Goal: Register for event/course

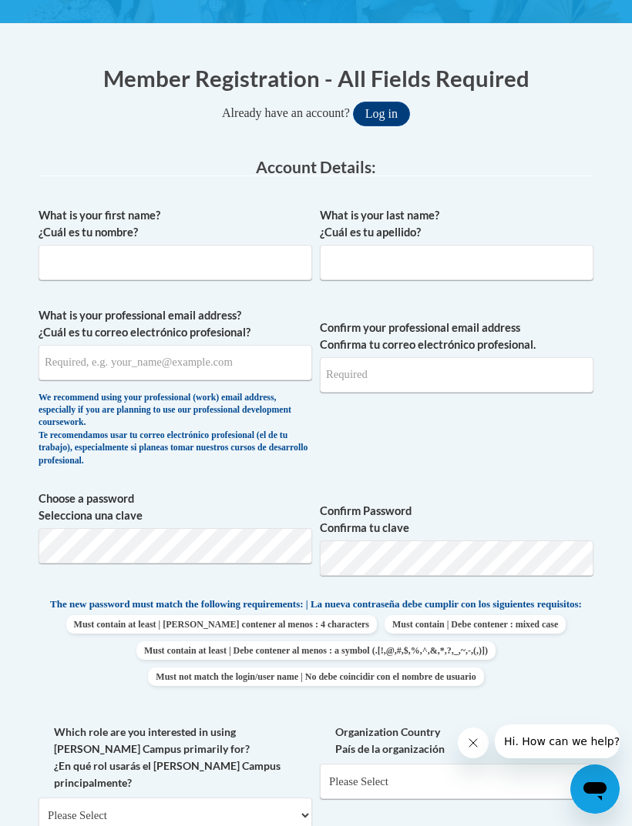
scroll to position [328, 0]
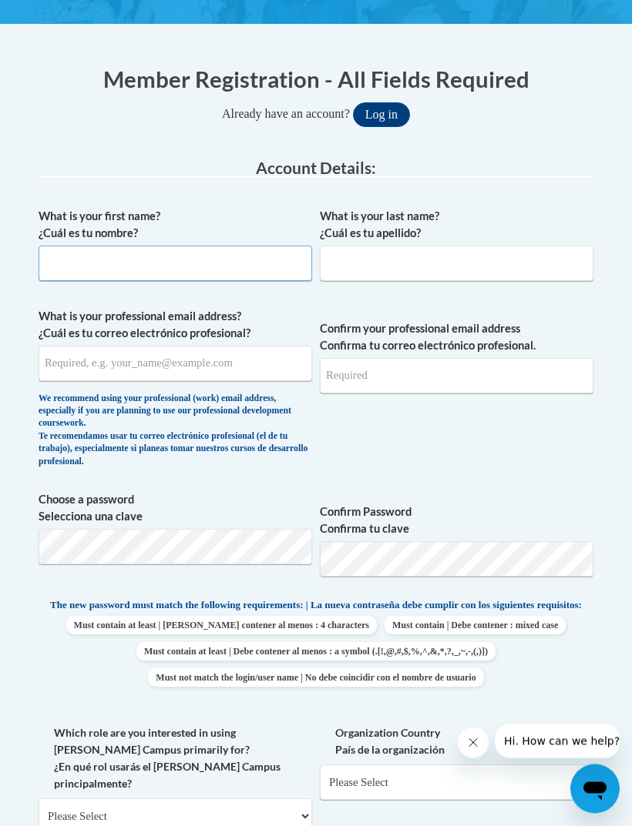
click at [196, 267] on input "What is your first name? ¿Cuál es tu nombre?" at bounding box center [175, 263] width 273 height 35
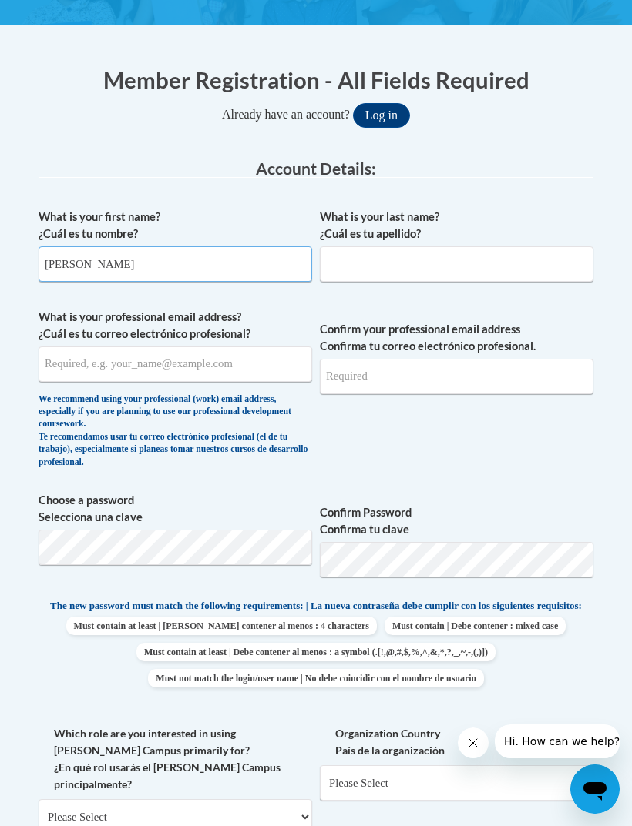
type input "Klohe"
click at [444, 266] on input "What is your last name? ¿Cuál es tu apellido?" at bounding box center [456, 263] width 273 height 35
type input "List"
click at [194, 353] on input "What is your professional email address? ¿Cuál es tu correo electrónico profesi…" at bounding box center [175, 364] width 273 height 35
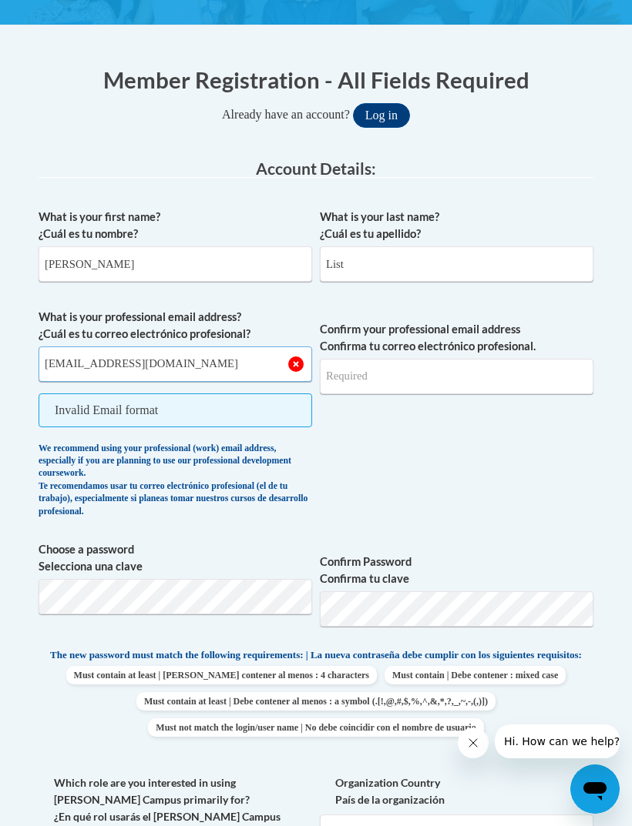
type input "klohelax12@gmail.com"
click at [471, 374] on input "Confirm your professional email address Confirma tu correo electrónico profesio…" at bounding box center [456, 376] width 273 height 35
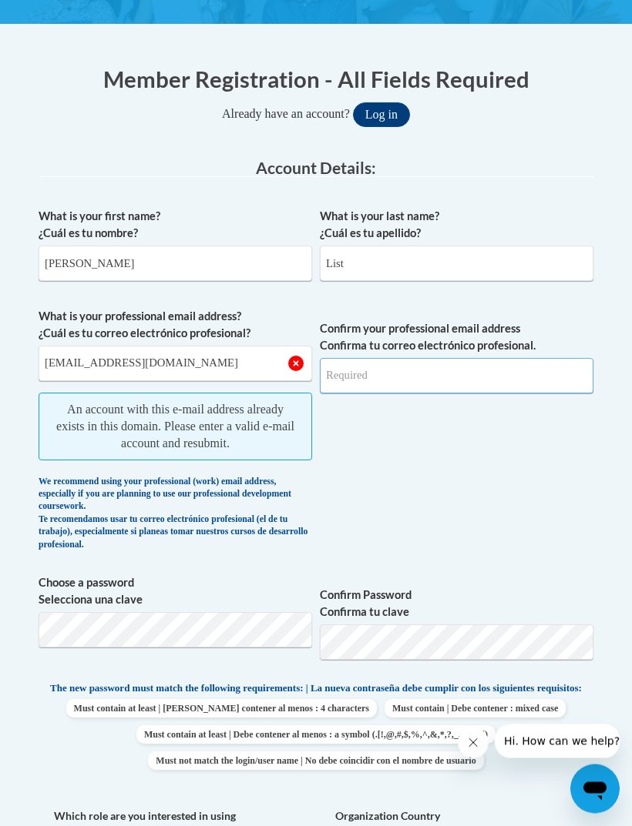
scroll to position [322, 0]
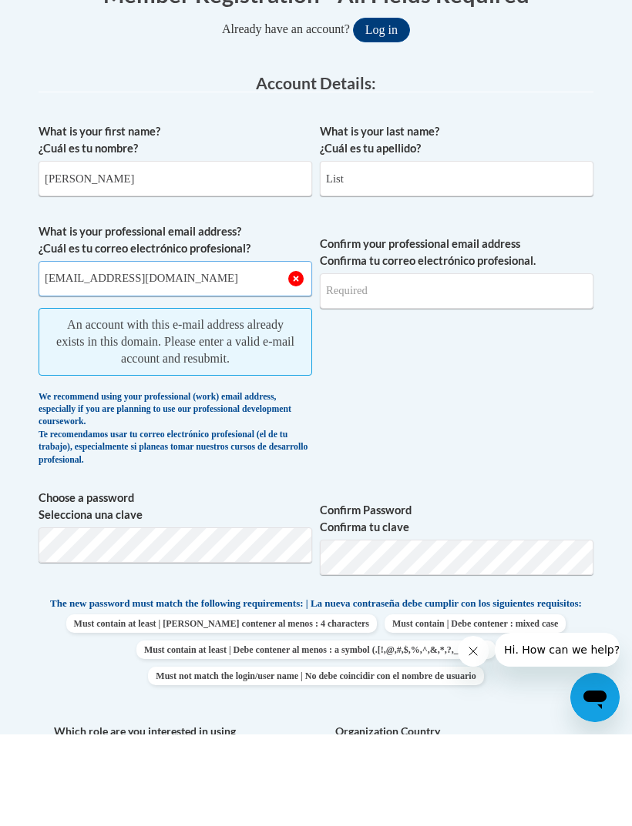
click at [294, 353] on input "klohelax12@gmail.com" at bounding box center [175, 370] width 273 height 35
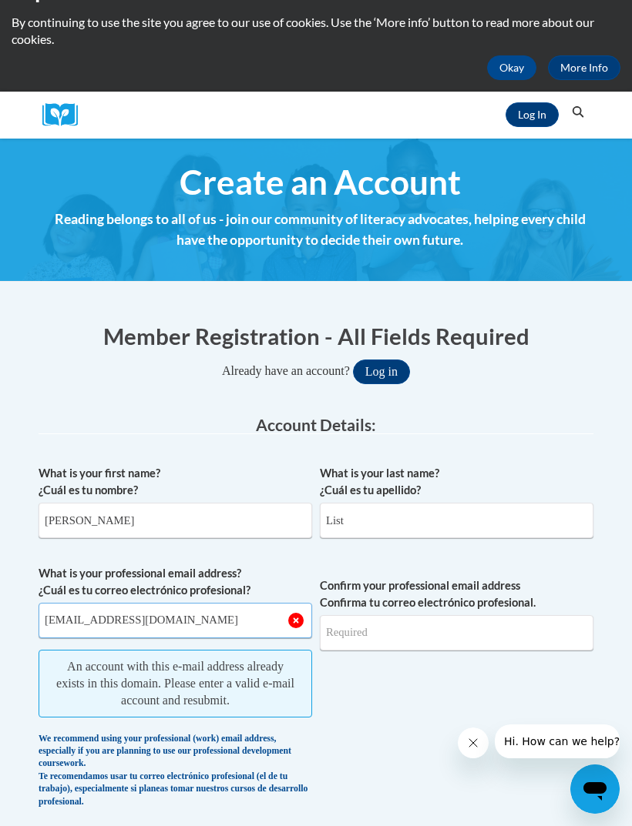
scroll to position [0, 0]
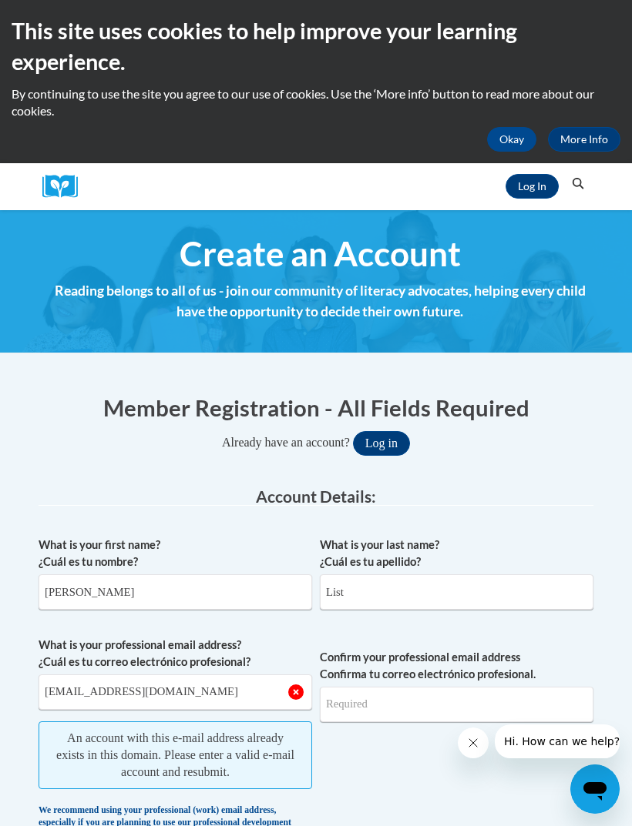
click at [566, 183] on button "Search" at bounding box center [577, 184] width 23 height 18
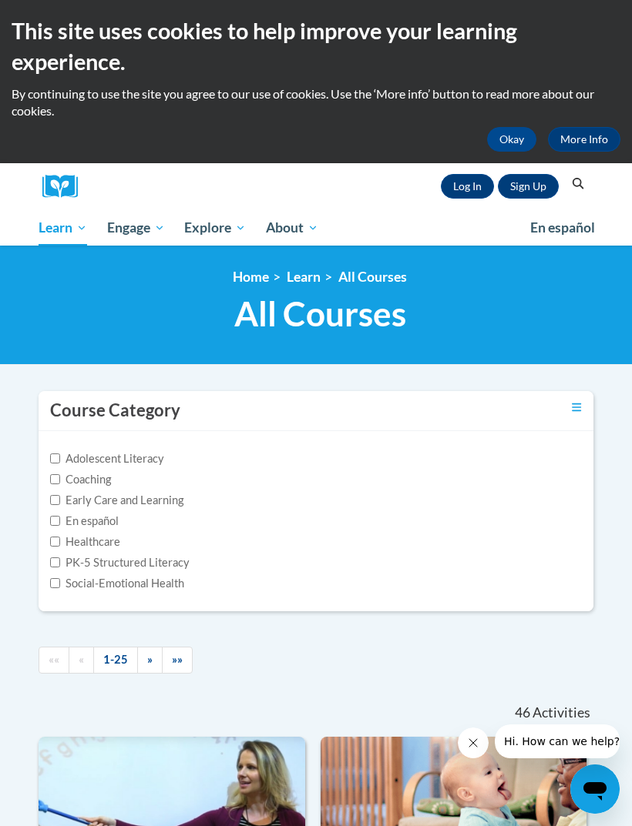
click at [455, 188] on link "Log In" at bounding box center [467, 186] width 53 height 25
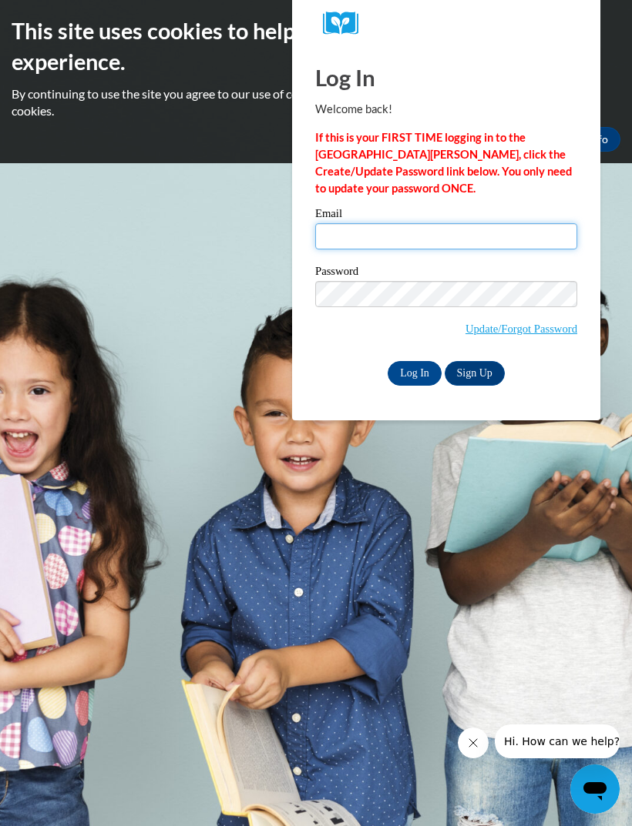
click at [489, 248] on input "Email" at bounding box center [446, 236] width 262 height 26
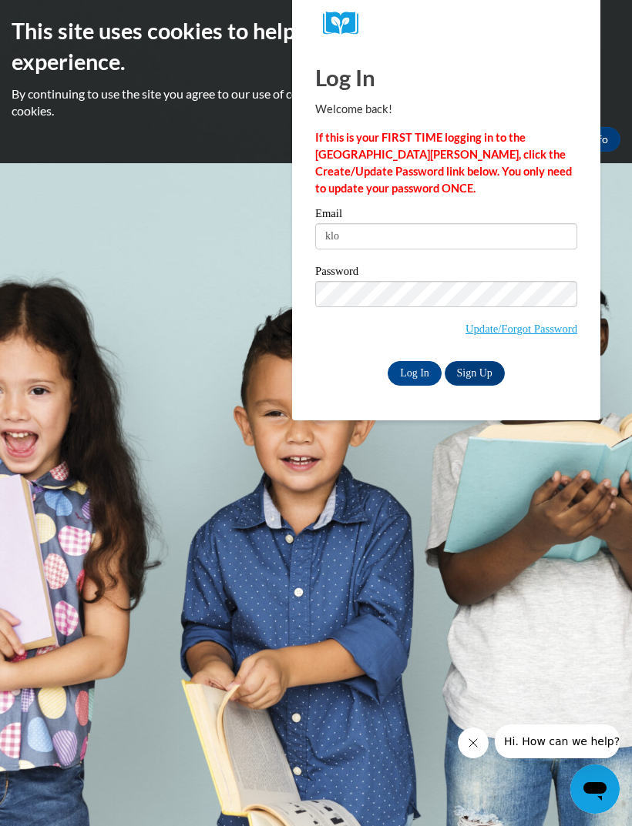
click at [530, 330] on link "Update/Forgot Password" at bounding box center [521, 329] width 112 height 12
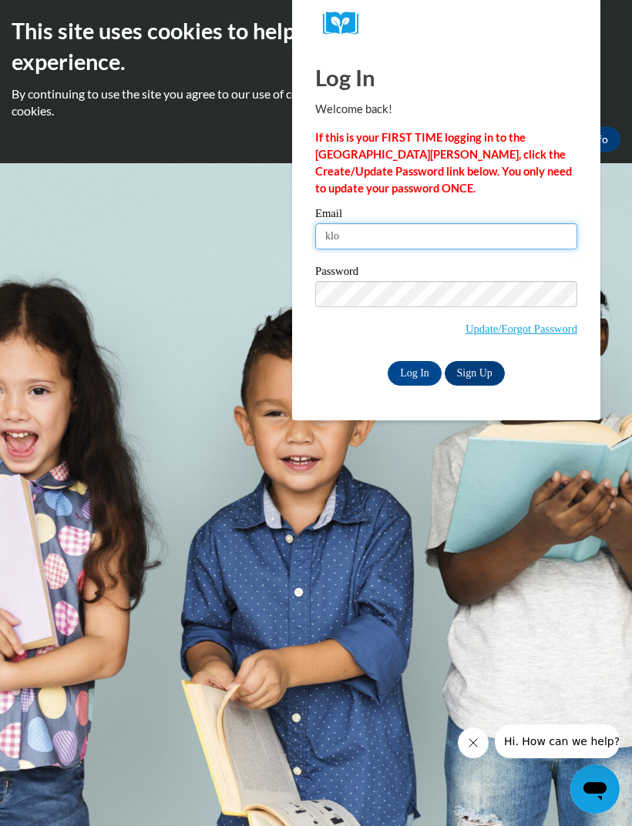
click at [432, 244] on input "klo" at bounding box center [446, 236] width 262 height 26
type input "klohelax12@gmail.com"
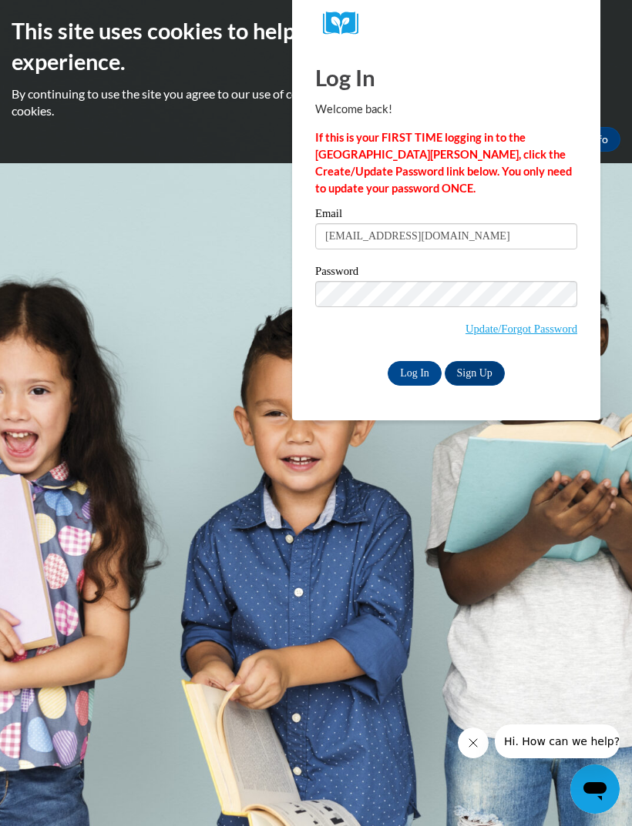
click at [417, 374] on input "Log In" at bounding box center [414, 373] width 54 height 25
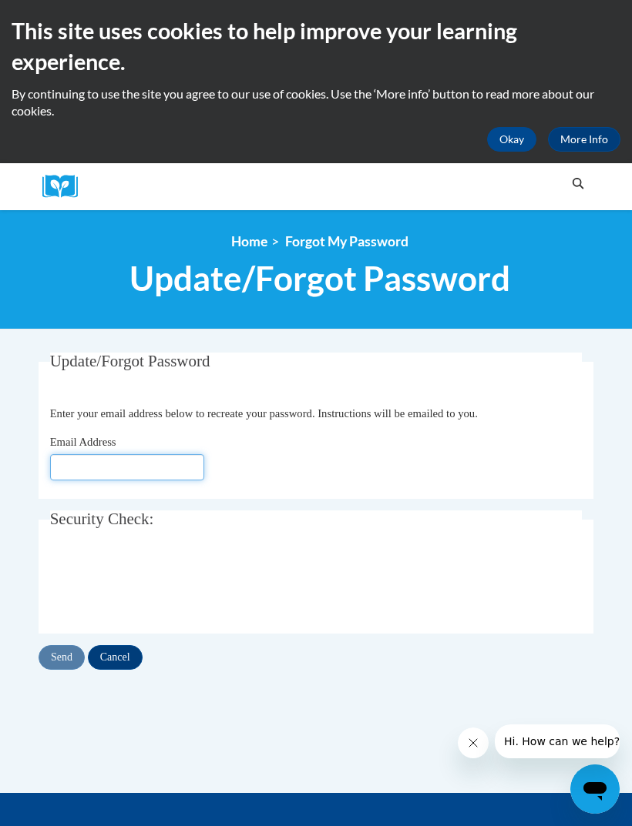
click at [139, 468] on input "Email Address" at bounding box center [127, 467] width 154 height 26
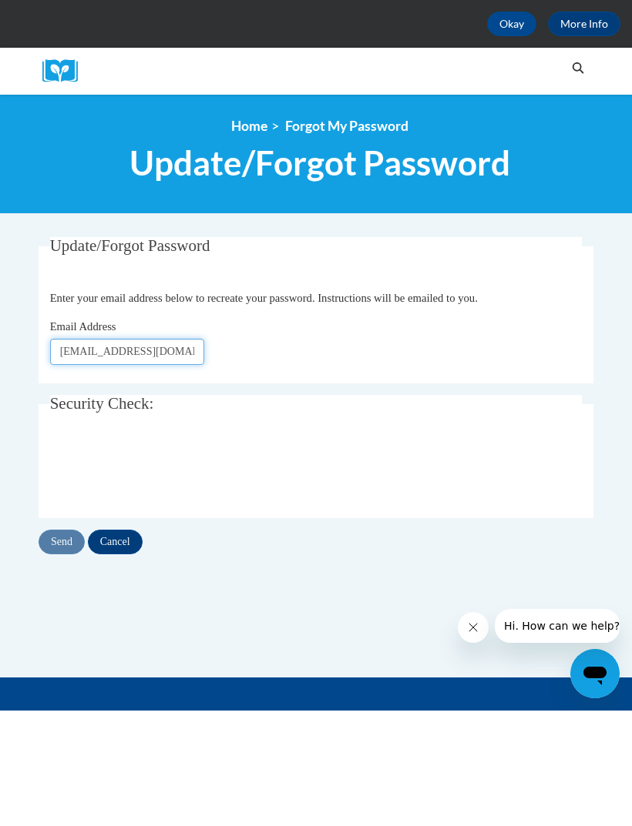
type input "[EMAIL_ADDRESS][DOMAIN_NAME]"
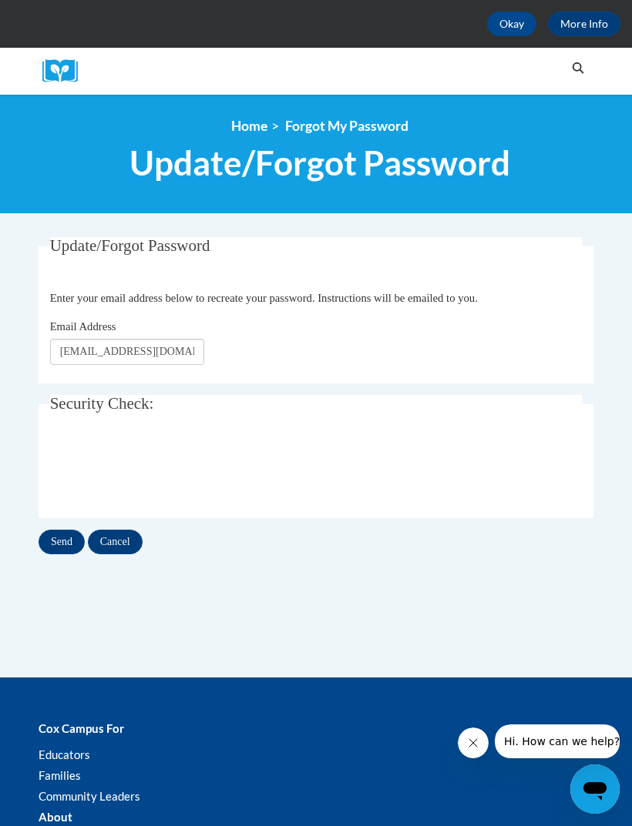
click at [50, 546] on input "Send" at bounding box center [62, 542] width 46 height 25
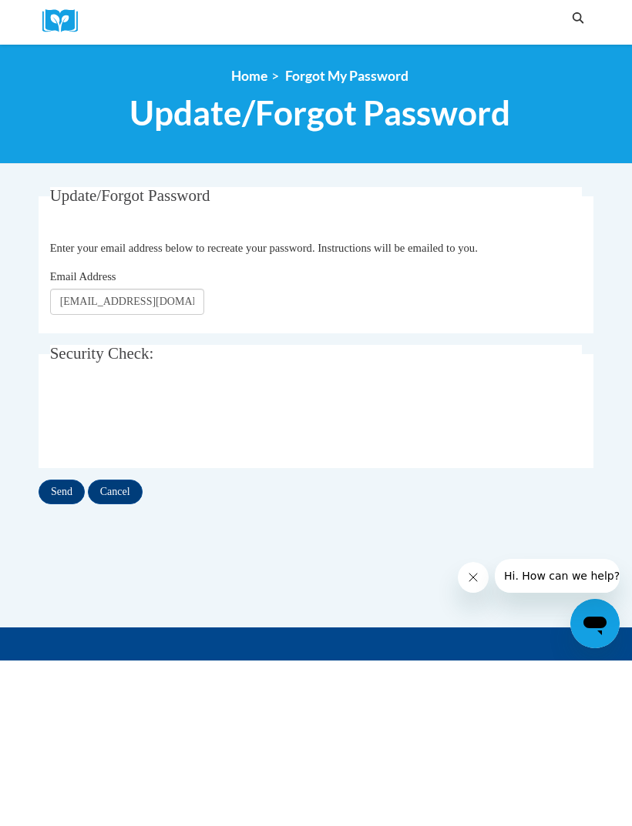
scroll to position [166, 0]
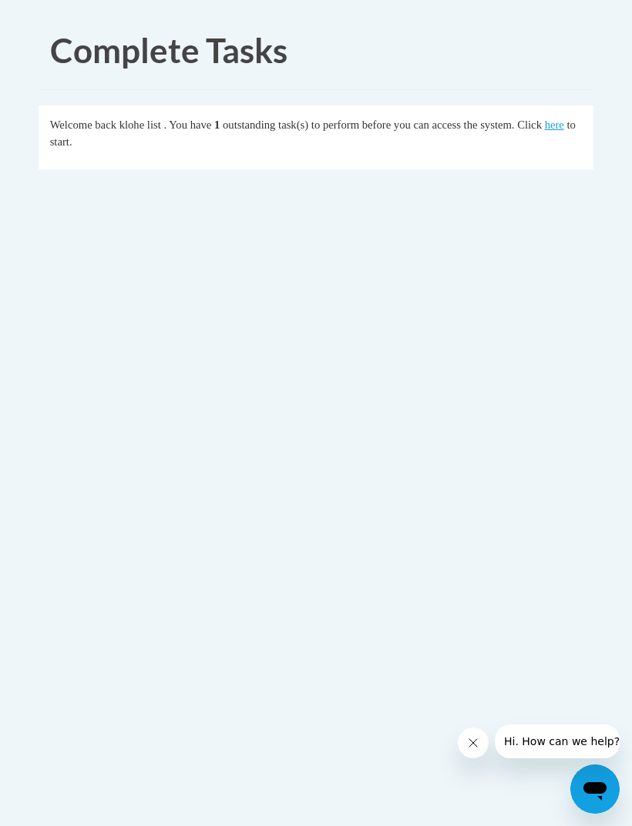
click at [551, 129] on link "here" at bounding box center [554, 125] width 19 height 12
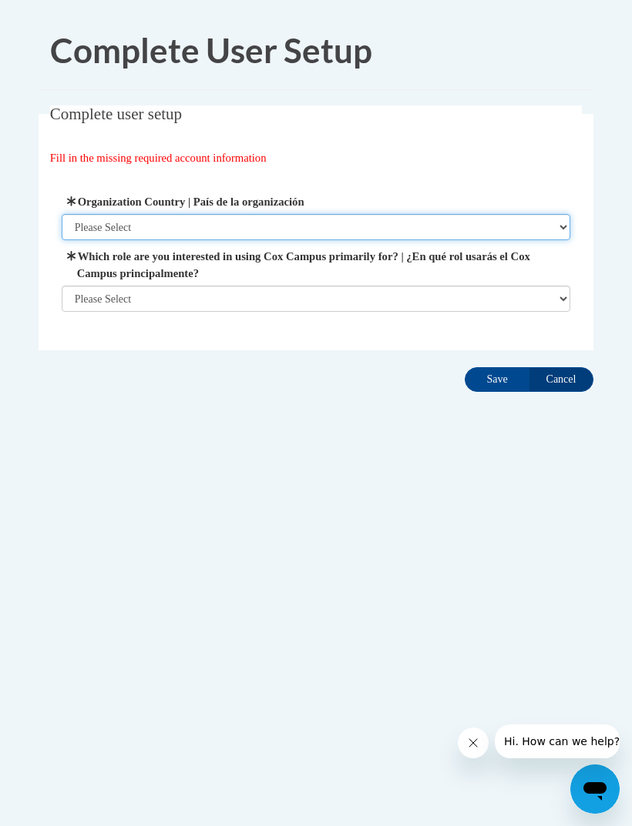
click at [453, 223] on select "Please Select United States | Estados Unidos Outside of the United States | Fue…" at bounding box center [316, 227] width 509 height 26
select select "ad49bcad-a171-4b2e-b99c-48b446064914"
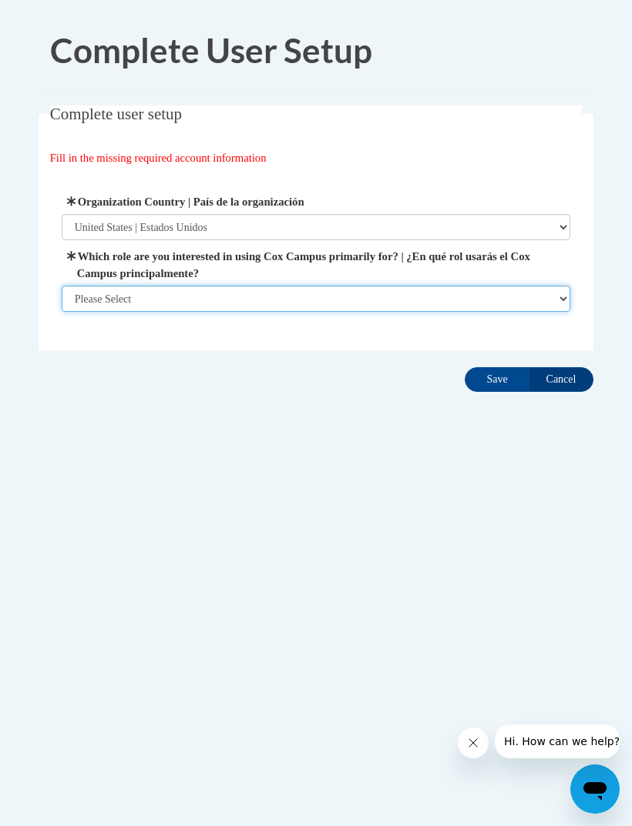
click at [308, 299] on select "Please Select College/University | Colegio/Universidad Community/Nonprofit Part…" at bounding box center [316, 299] width 509 height 26
select select "fbf2d438-af2f-41f8-98f1-81c410e29de3"
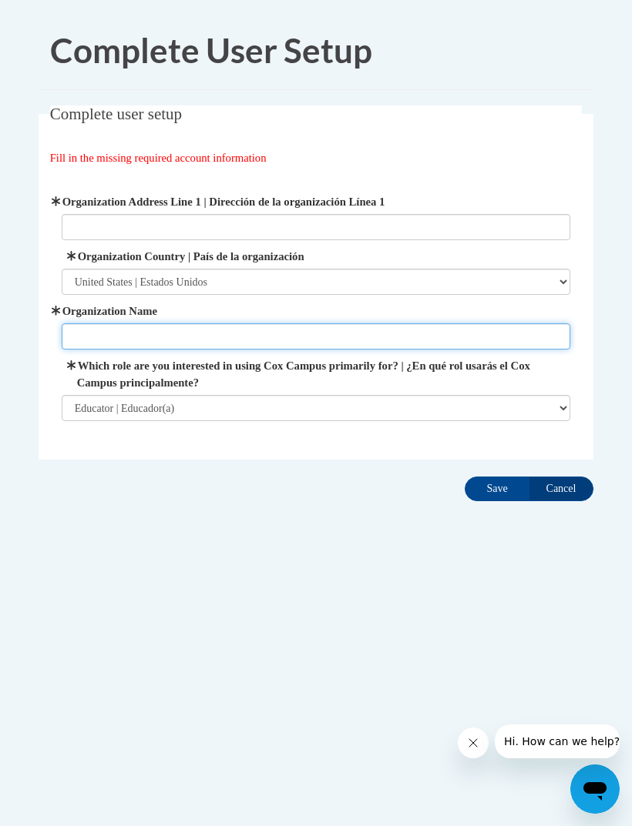
click at [366, 342] on input "Organization Name" at bounding box center [316, 337] width 509 height 26
click at [112, 338] on input "Primerome school" at bounding box center [316, 337] width 509 height 26
type input "Primrose school"
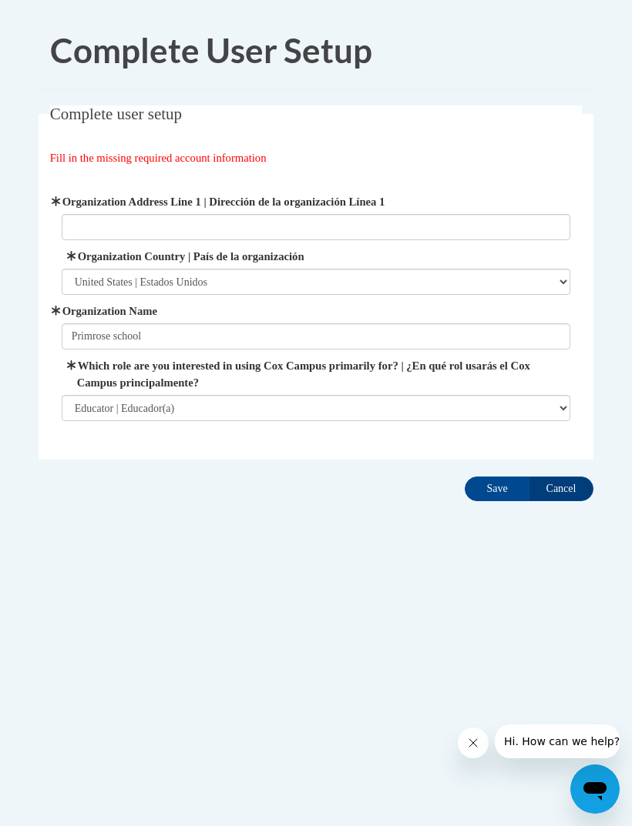
click at [199, 384] on label "Which role are you interested in using Cox Campus primarily for? | ¿En qué rol …" at bounding box center [316, 374] width 509 height 34
click at [199, 395] on select "Please Select College/University | Colegio/Universidad Community/Nonprofit Part…" at bounding box center [316, 408] width 509 height 26
click at [498, 484] on input "Save" at bounding box center [496, 489] width 65 height 25
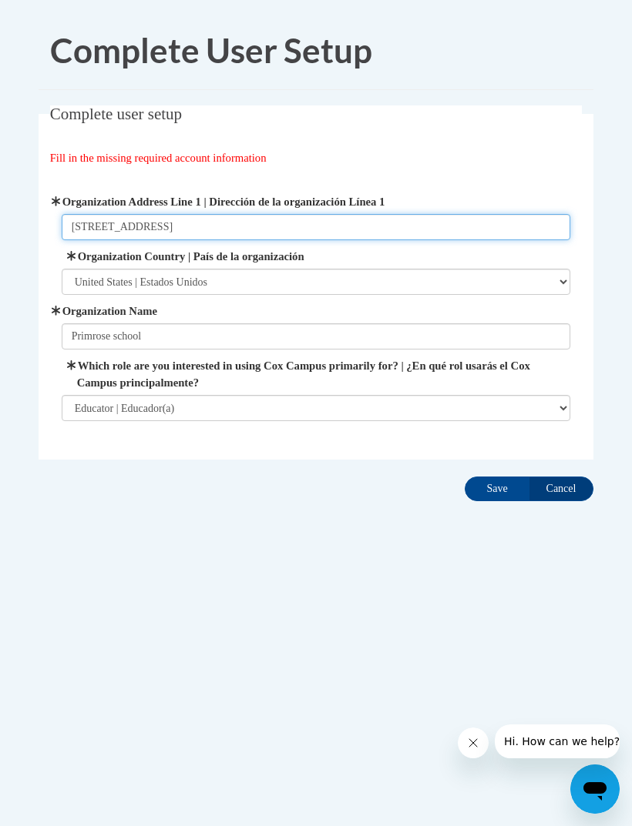
type input "2219 old emmorton road"
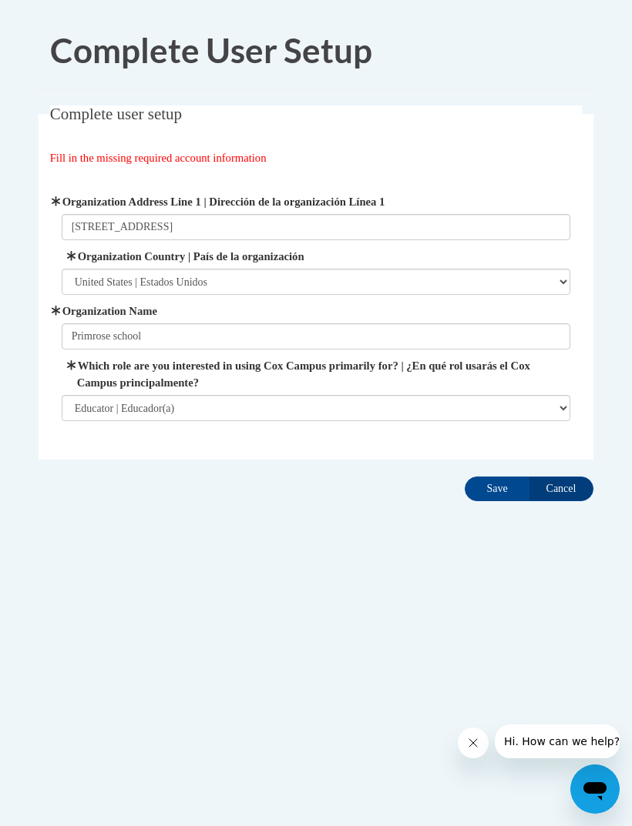
click at [509, 490] on input "Save" at bounding box center [496, 489] width 65 height 25
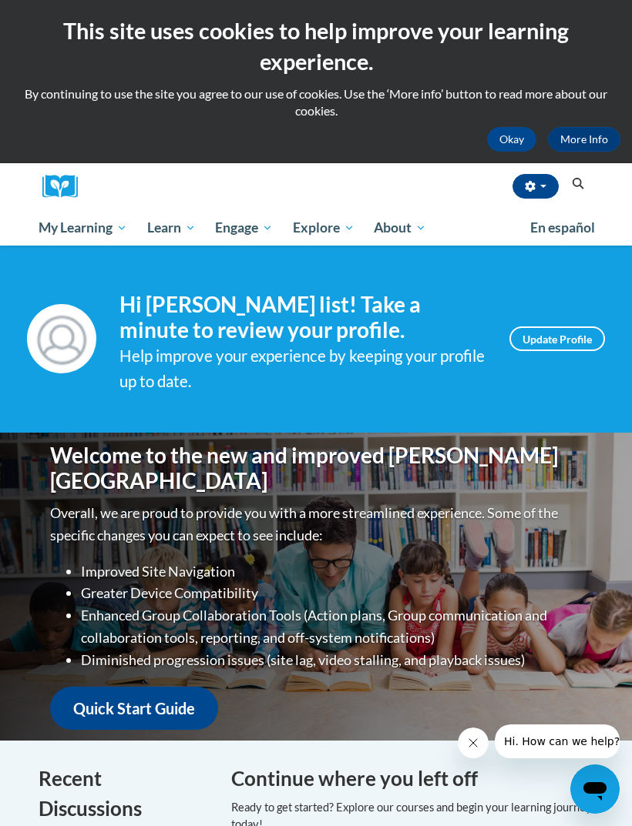
click at [572, 185] on icon "Search" at bounding box center [578, 184] width 12 height 12
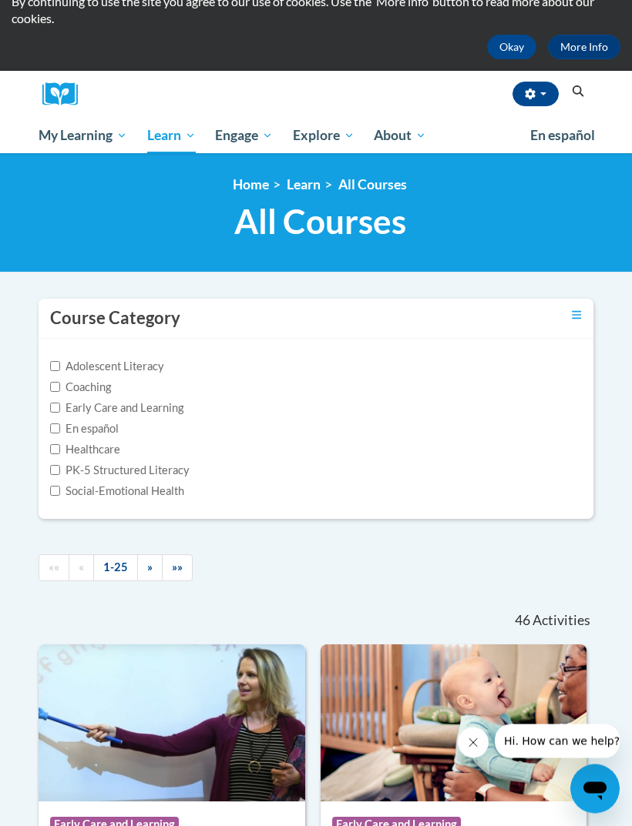
scroll to position [92, 0]
click at [579, 312] on icon "Toggle collapse" at bounding box center [577, 316] width 10 height 12
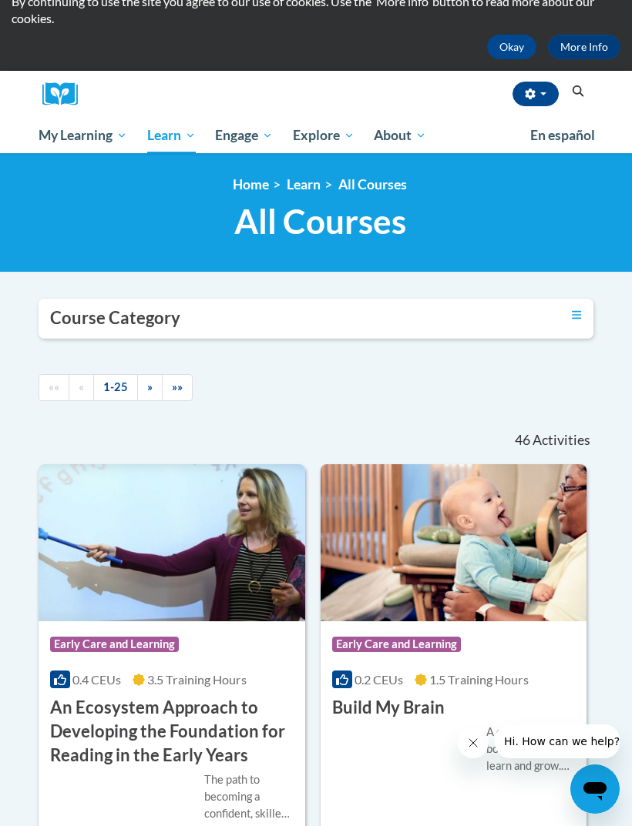
click at [571, 90] on icon "Search" at bounding box center [578, 91] width 14 height 12
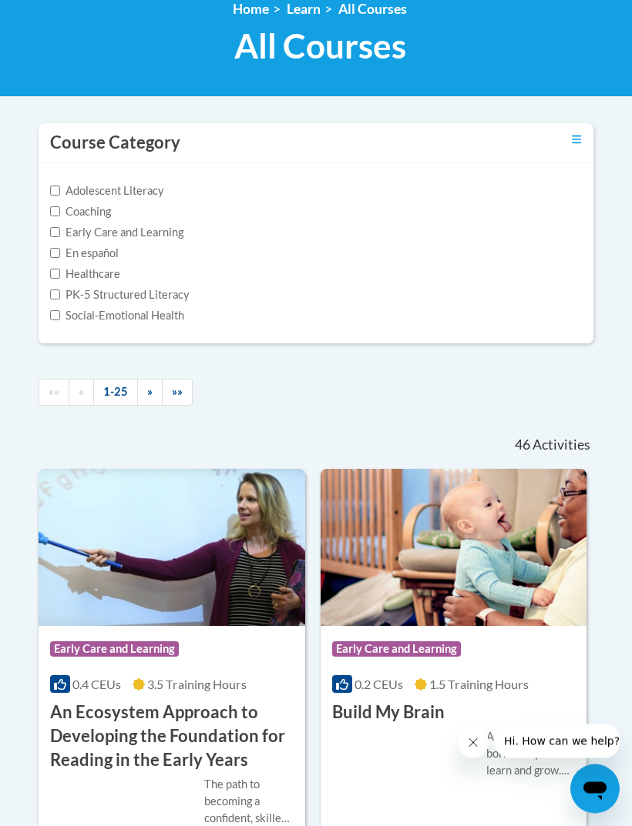
scroll to position [81, 0]
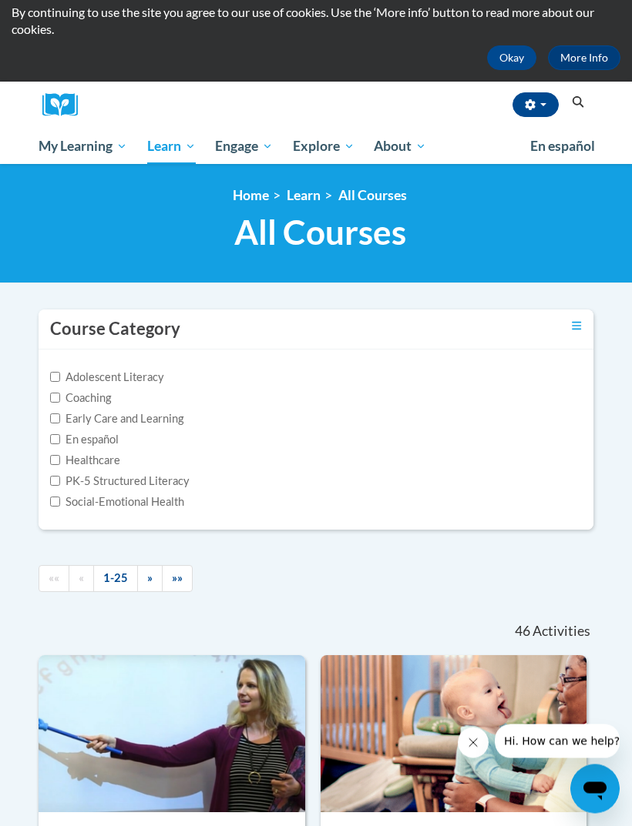
click at [572, 332] on link "Toggle collapse" at bounding box center [577, 326] width 10 height 17
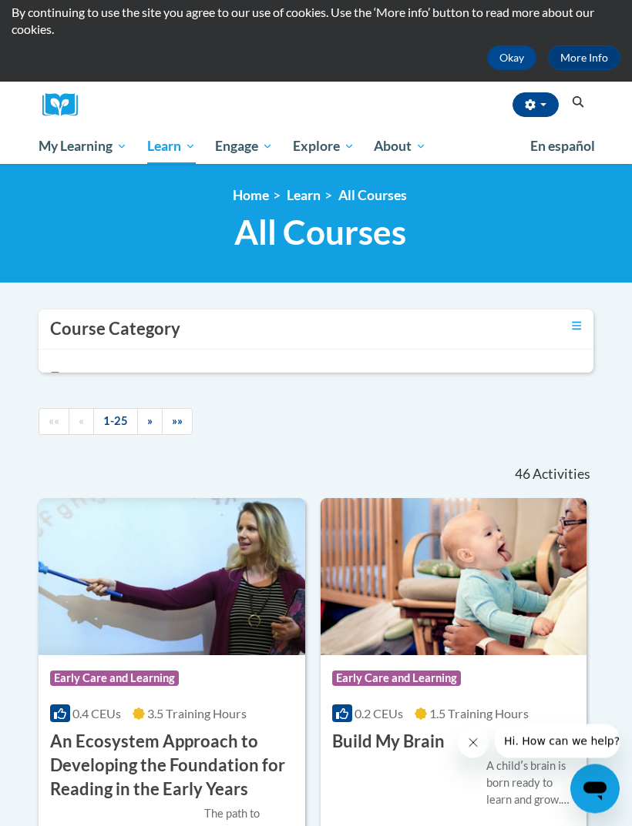
scroll to position [82, 0]
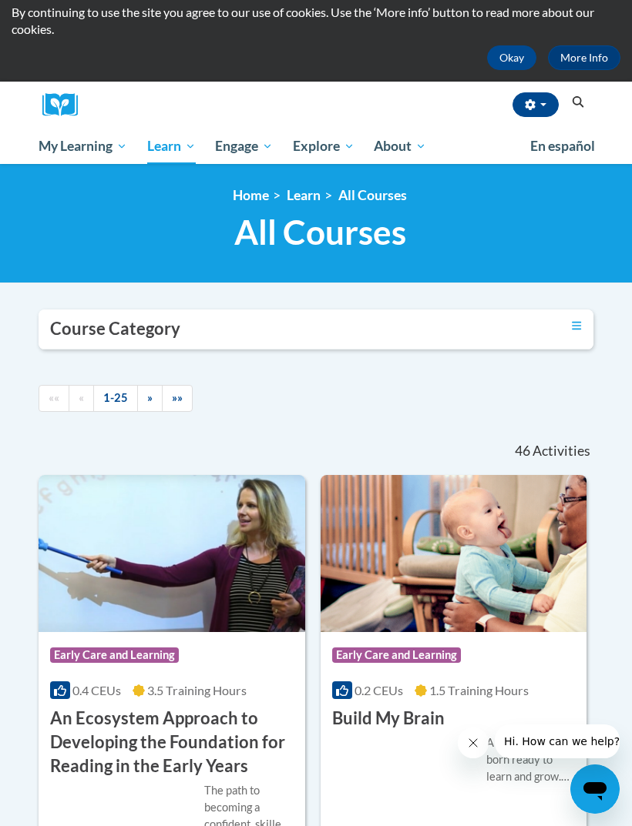
click at [572, 104] on icon "Search" at bounding box center [578, 102] width 12 height 12
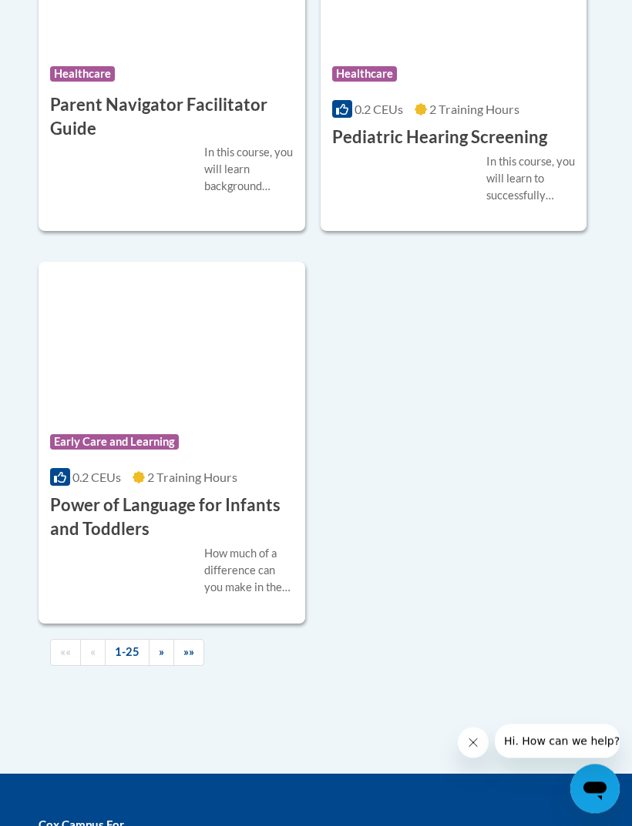
scroll to position [5255, 0]
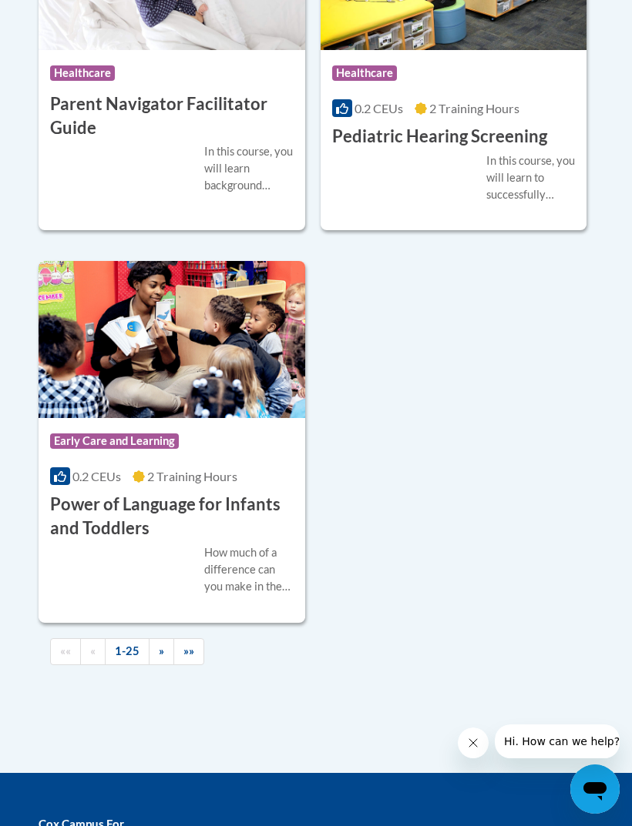
click at [163, 645] on span "»" at bounding box center [161, 651] width 5 height 13
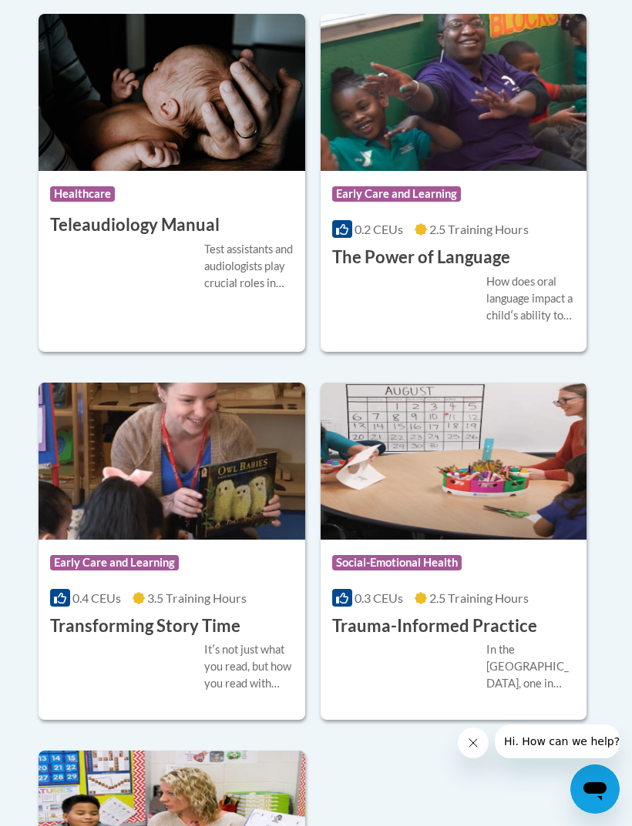
scroll to position [3828, 0]
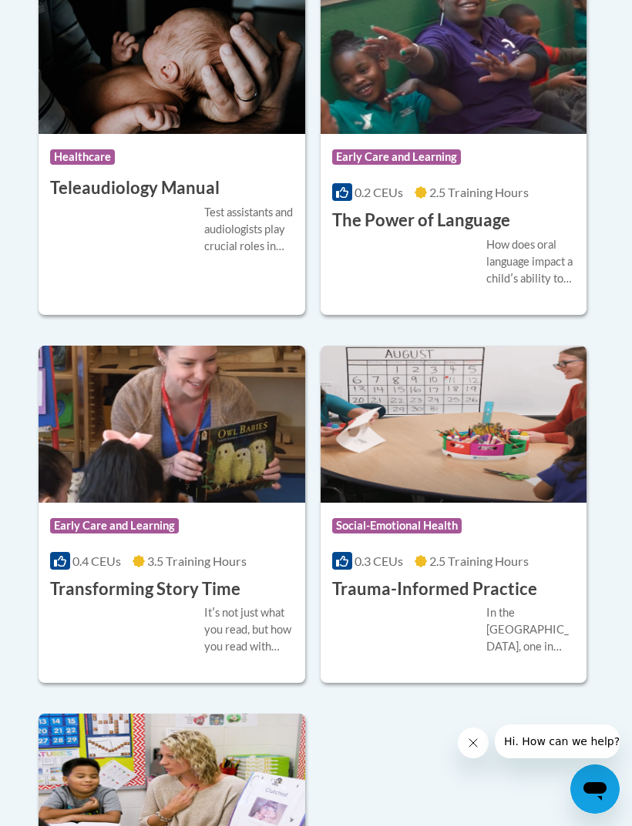
click at [233, 531] on div "Course Category: Early Care and Learning" at bounding box center [171, 528] width 243 height 35
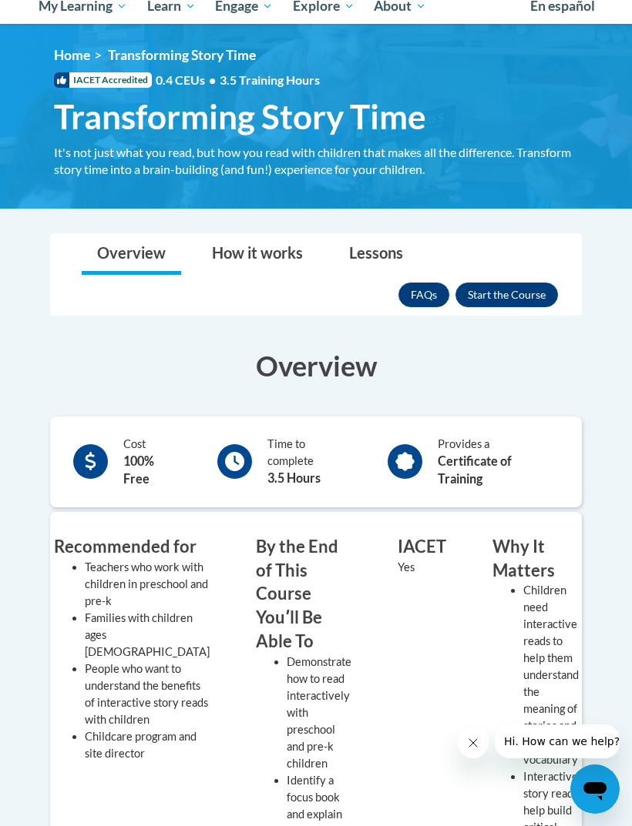
scroll to position [223, 0]
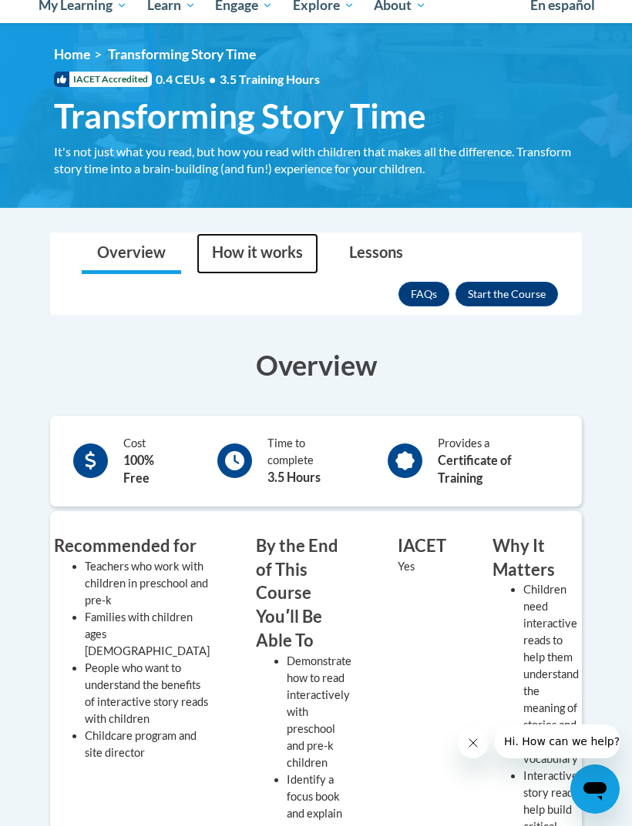
click at [244, 256] on link "How it works" at bounding box center [257, 253] width 122 height 41
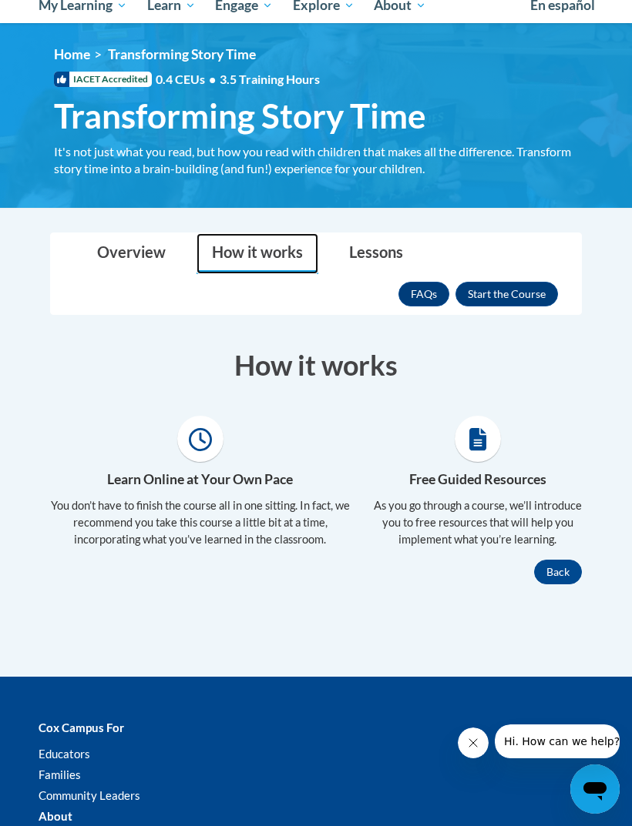
click at [525, 293] on button "Enroll" at bounding box center [506, 294] width 102 height 25
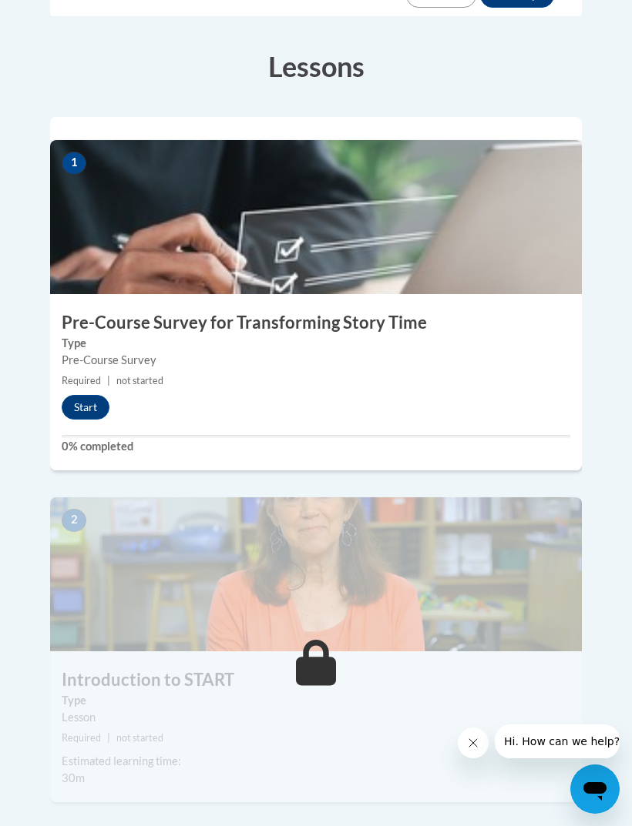
scroll to position [534, 0]
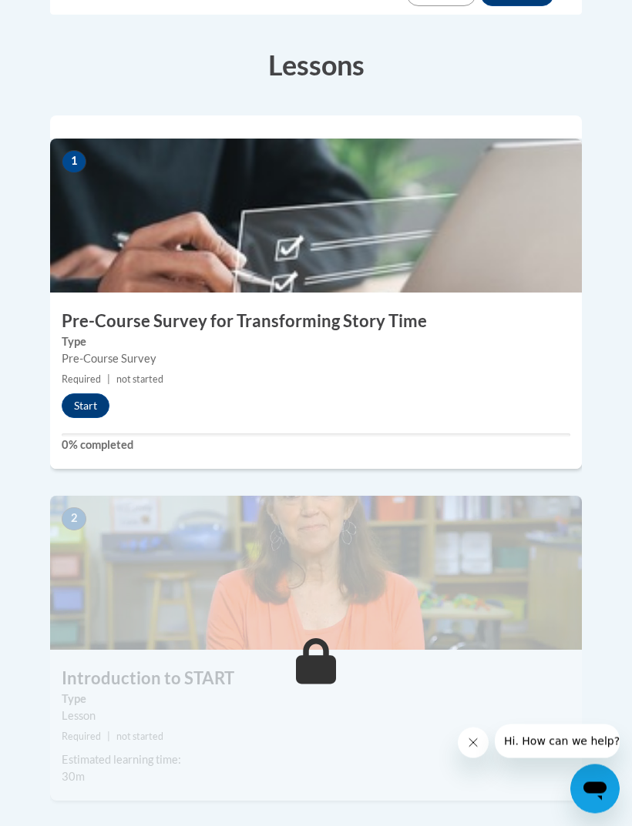
click at [80, 394] on button "Start" at bounding box center [86, 406] width 48 height 25
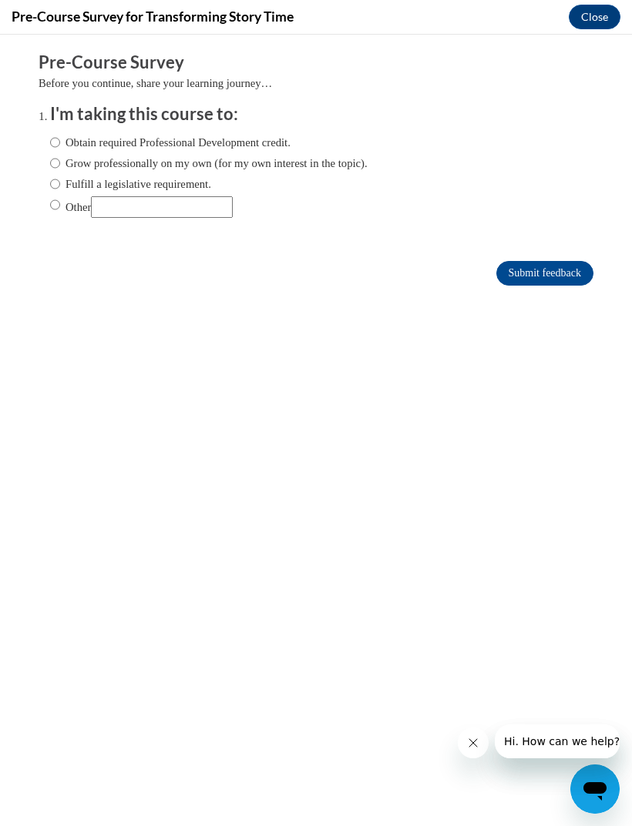
scroll to position [0, 0]
click at [54, 141] on input "Obtain required Professional Development credit." at bounding box center [55, 142] width 10 height 17
radio input "true"
click at [555, 276] on input "Submit feedback" at bounding box center [544, 273] width 97 height 25
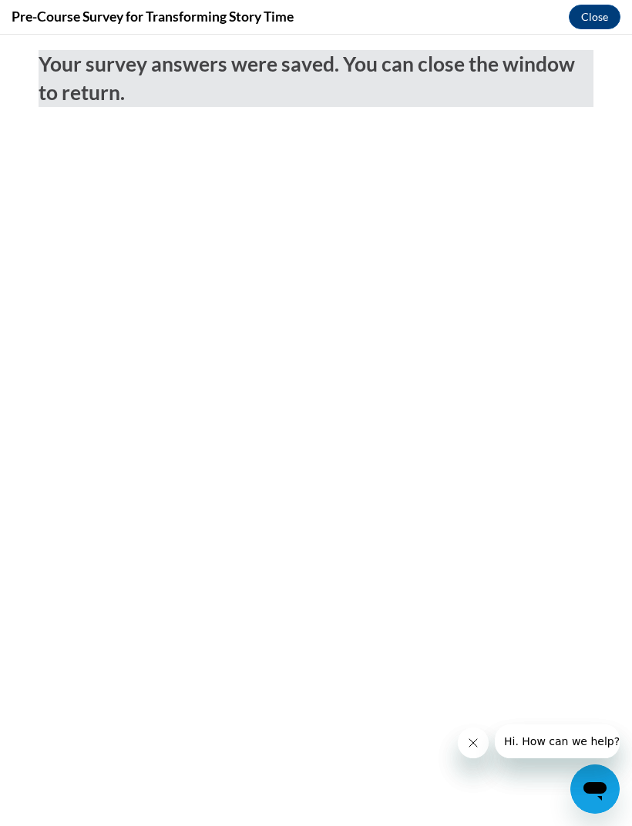
click at [592, 21] on button "Close" at bounding box center [594, 17] width 52 height 25
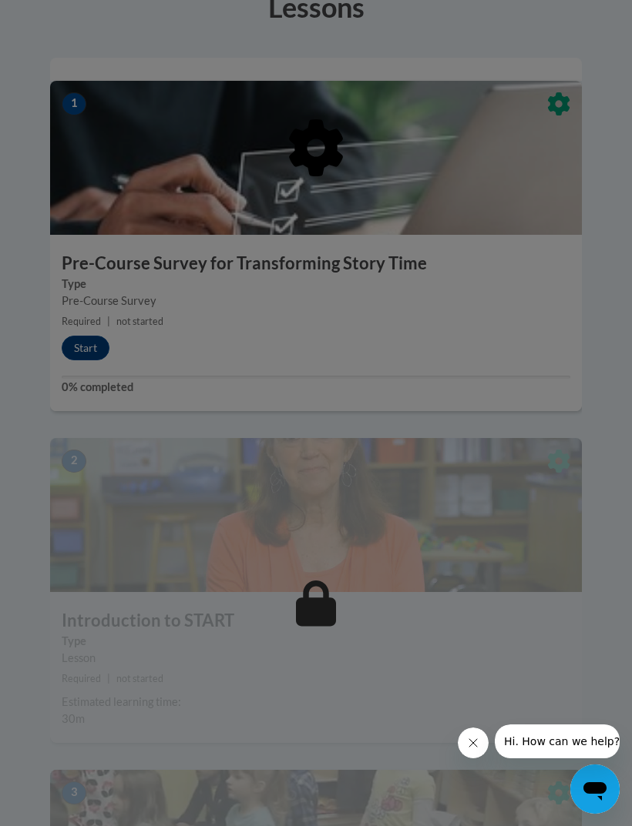
scroll to position [595, 0]
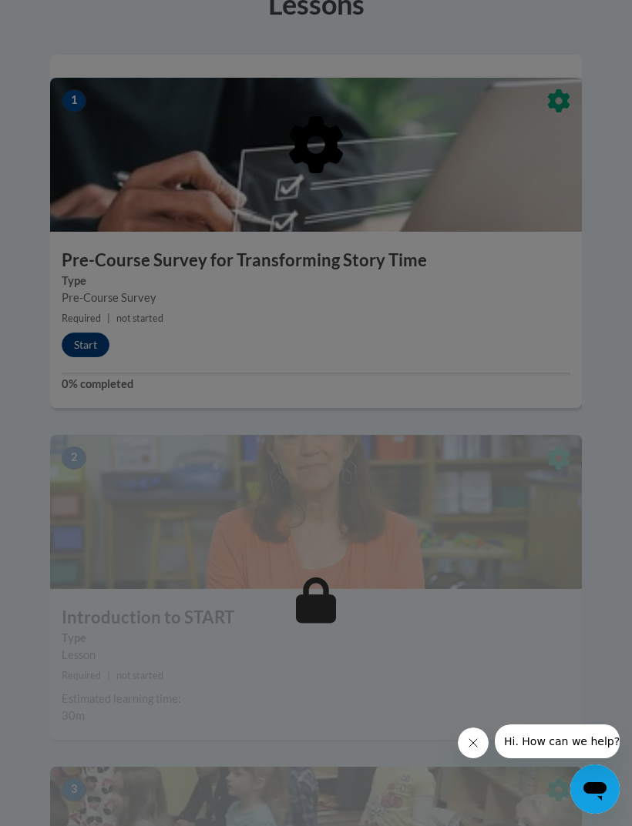
click at [530, 496] on div at bounding box center [316, 413] width 632 height 826
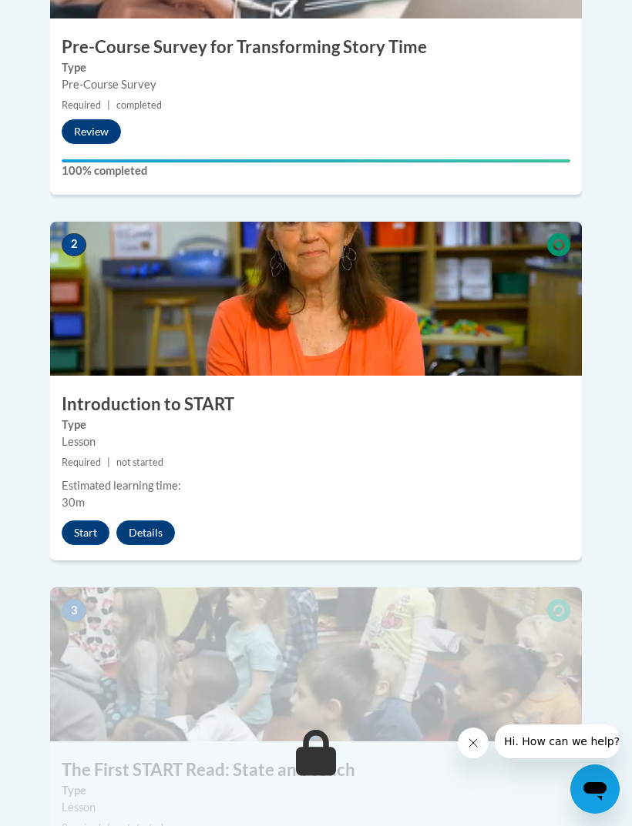
scroll to position [836, 0]
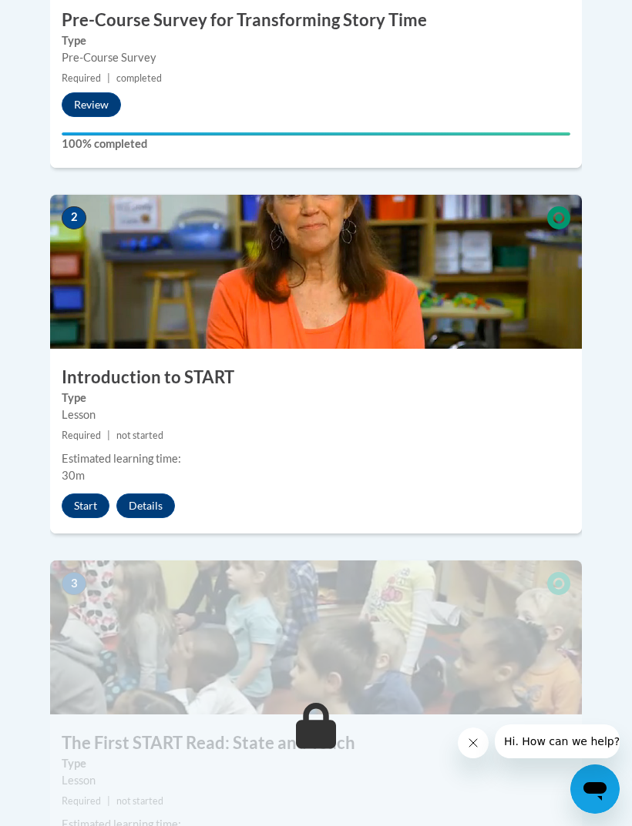
click at [85, 494] on button "Start" at bounding box center [86, 506] width 48 height 25
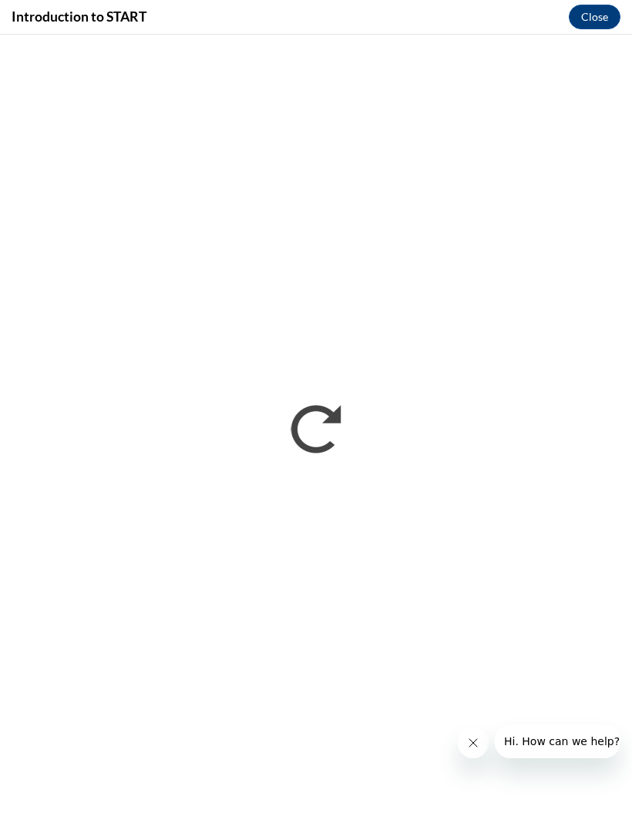
scroll to position [885, 0]
click at [598, 26] on button "Close" at bounding box center [594, 17] width 52 height 25
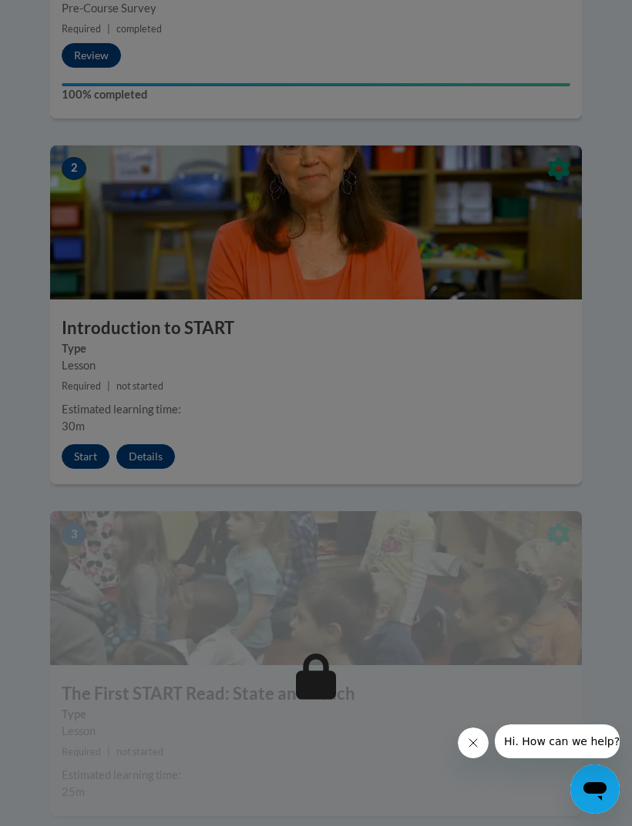
click at [470, 538] on div at bounding box center [316, 413] width 632 height 826
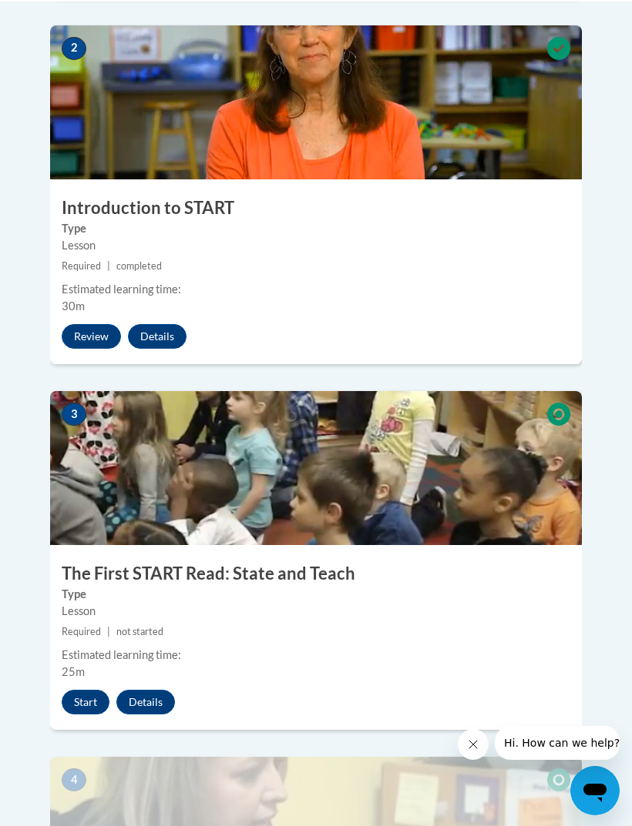
click at [89, 689] on button "Start" at bounding box center [86, 701] width 48 height 25
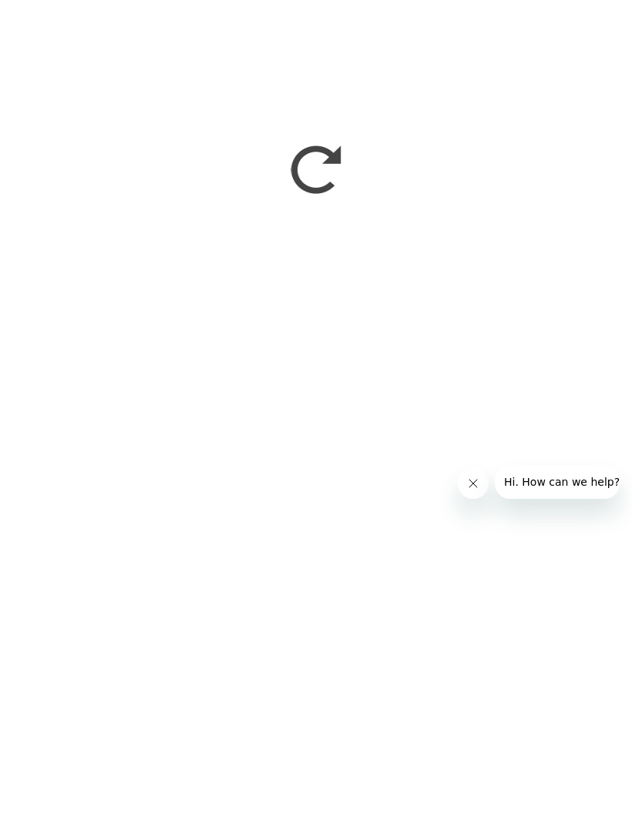
scroll to position [1359, 0]
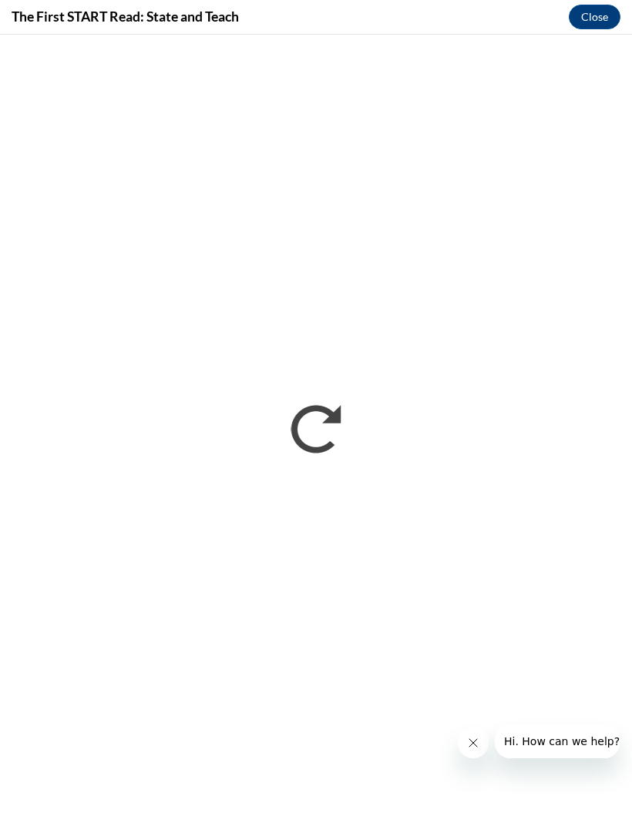
click at [597, 18] on button "Close" at bounding box center [594, 17] width 52 height 25
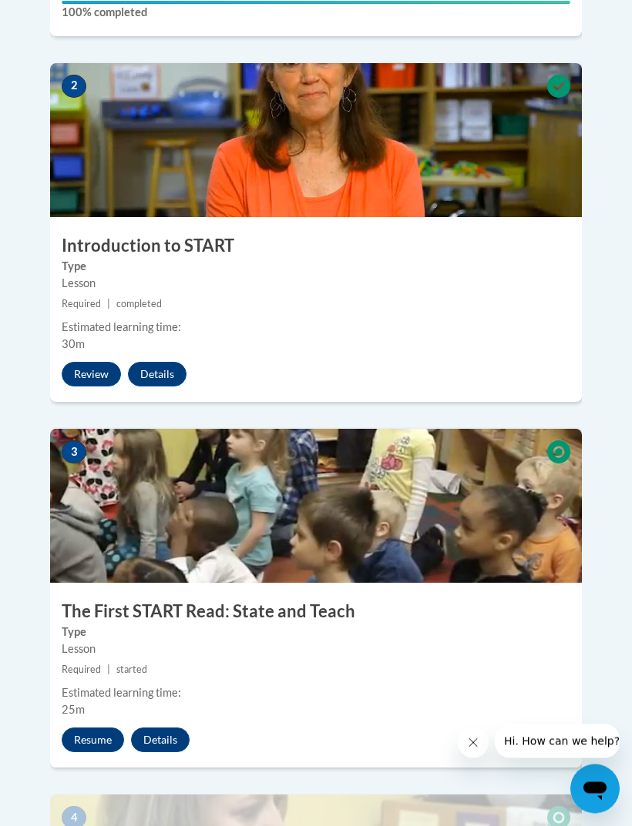
scroll to position [967, 0]
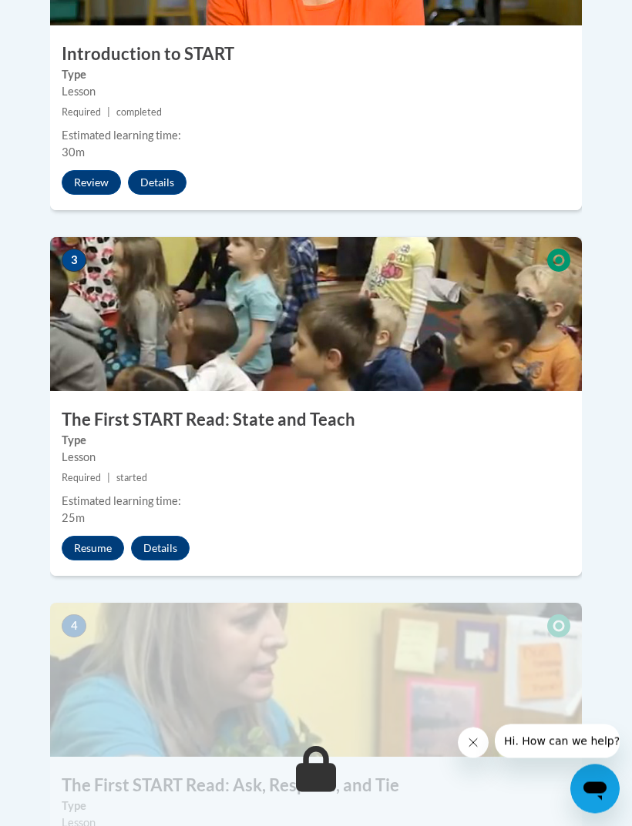
click at [98, 537] on button "Resume" at bounding box center [93, 549] width 62 height 25
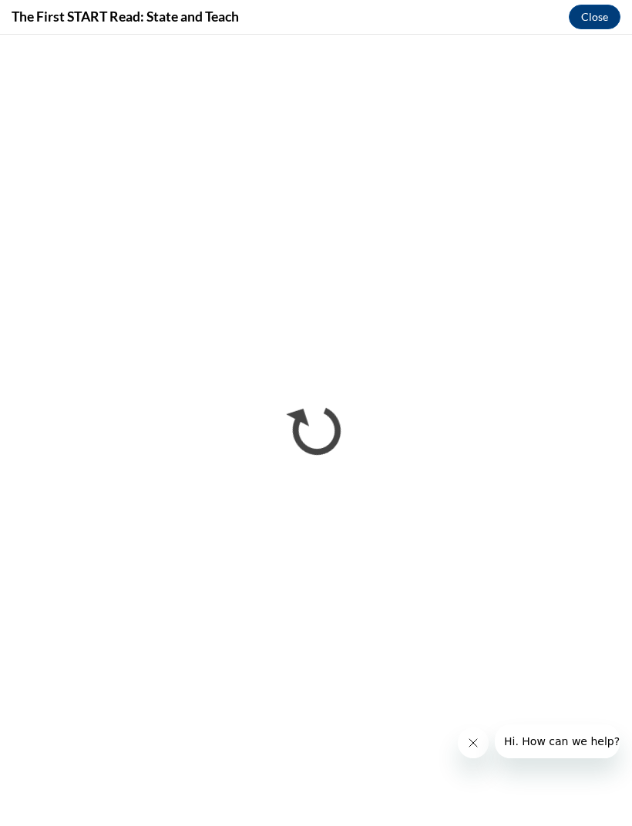
scroll to position [0, 0]
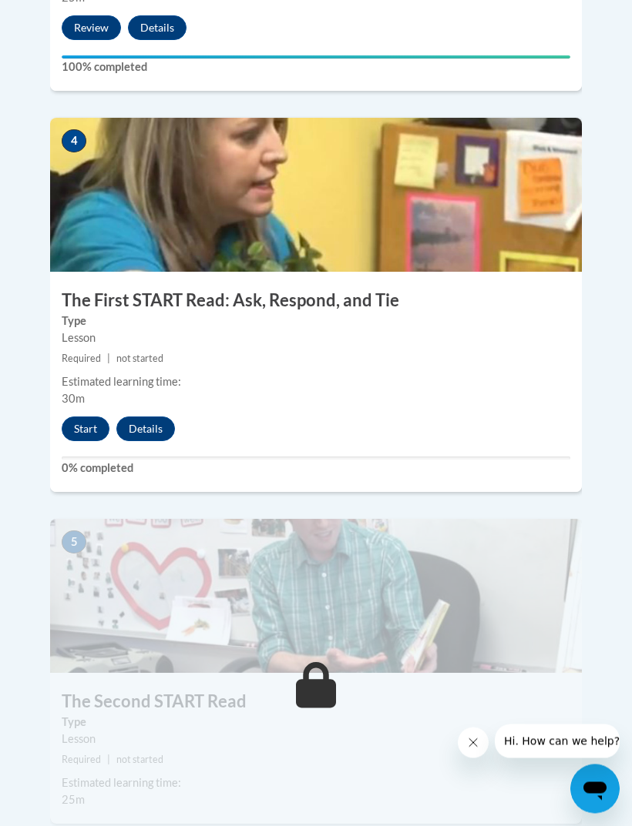
scroll to position [1715, 0]
click at [82, 417] on button "Start" at bounding box center [86, 429] width 48 height 25
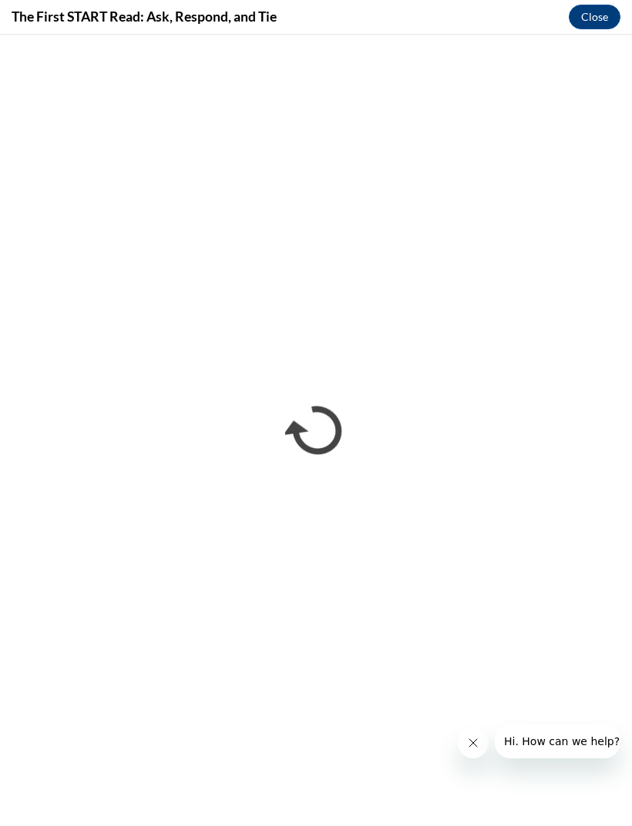
scroll to position [0, 0]
